Goal: Information Seeking & Learning: Learn about a topic

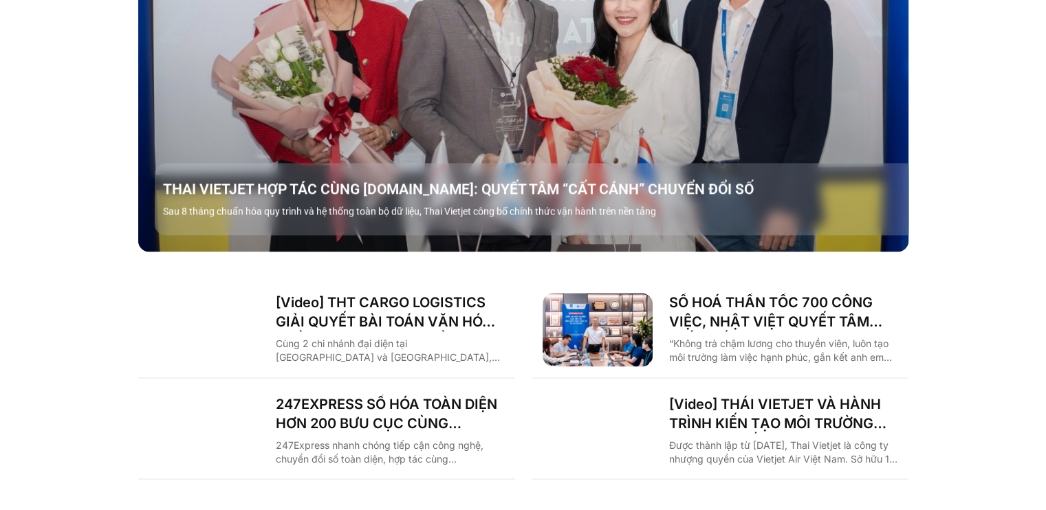
scroll to position [1886, 0]
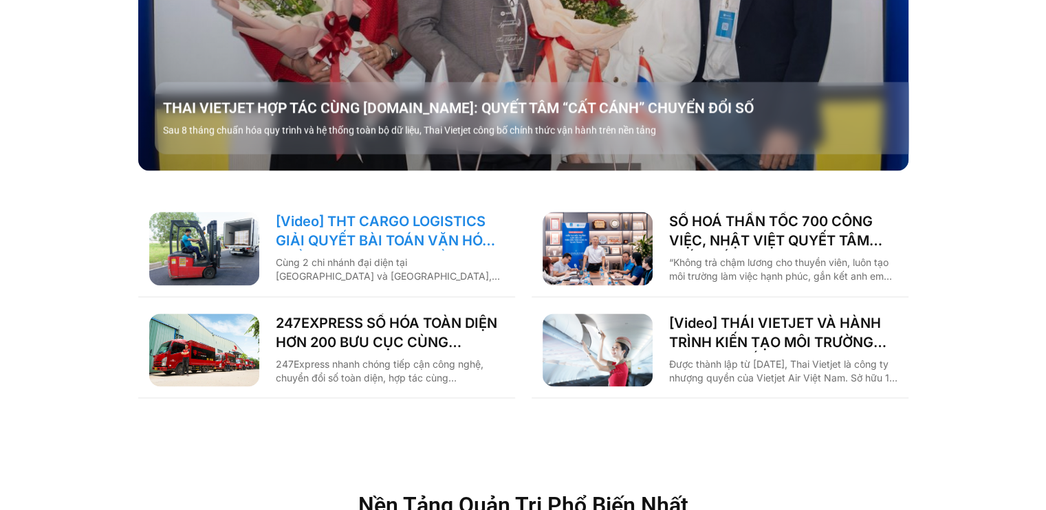
click at [404, 212] on link "[Video] THT CARGO LOGISTICS GIẢI QUYẾT BÀI TOÁN VĂN HÓA NHẰM TĂNG TRƯỞNG BỀN VỮ…" at bounding box center [390, 231] width 228 height 39
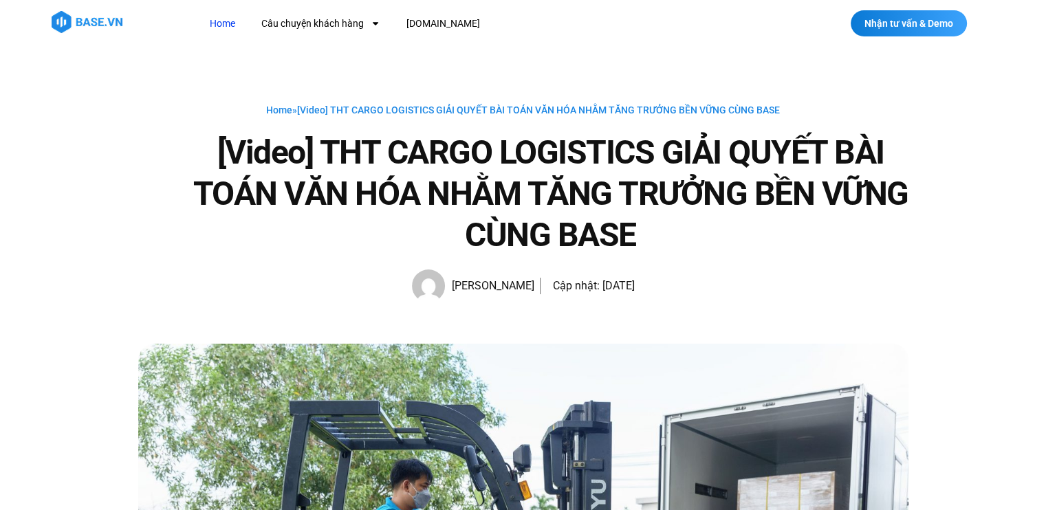
click at [226, 21] on link "Home" at bounding box center [222, 23] width 46 height 25
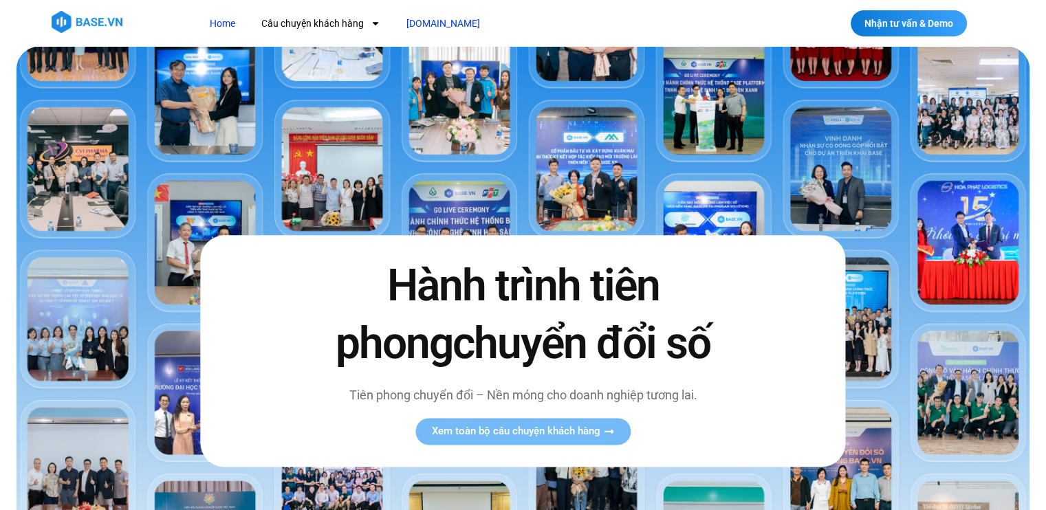
click at [424, 25] on link "[DOMAIN_NAME]" at bounding box center [443, 23] width 94 height 25
